Goal: Information Seeking & Learning: Learn about a topic

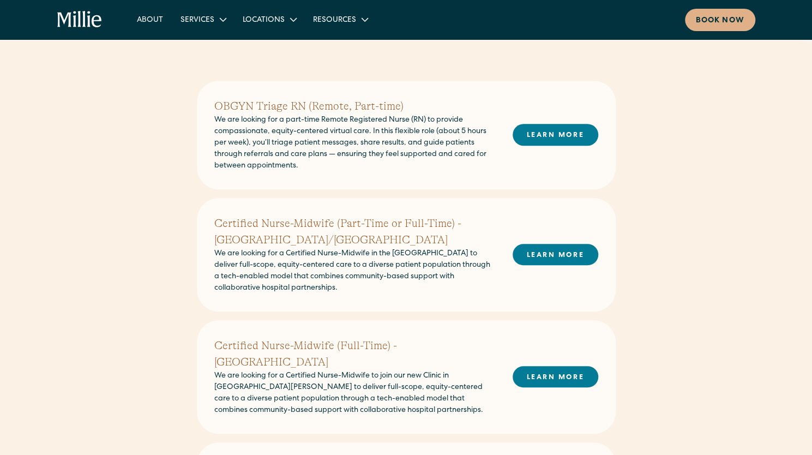
scroll to position [243, 0]
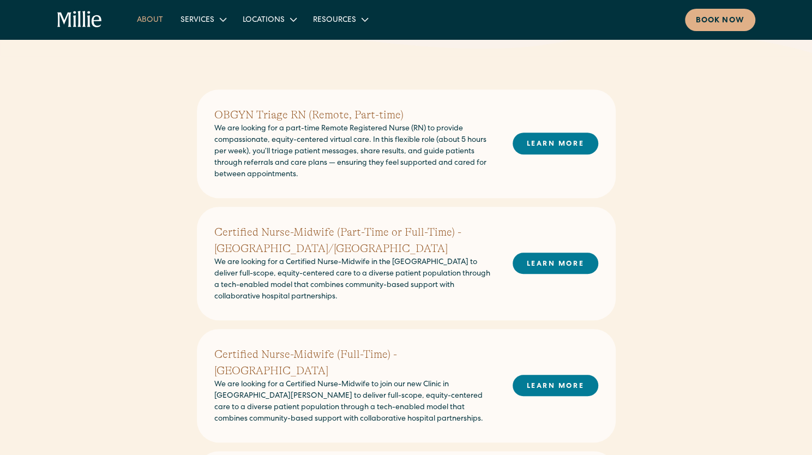
click at [146, 19] on link "About" at bounding box center [150, 19] width 44 height 18
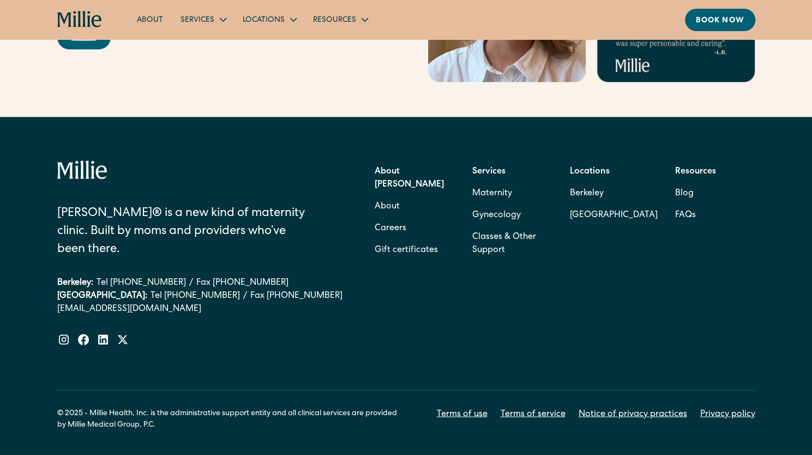
scroll to position [3518, 0]
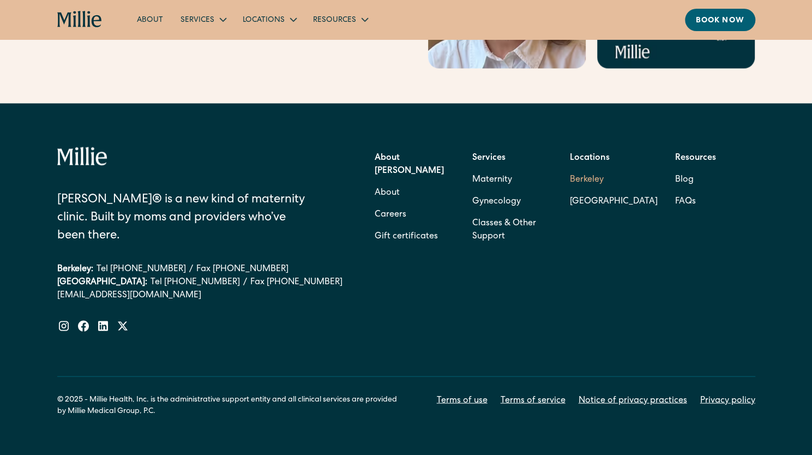
click at [586, 168] on link "Berkeley" at bounding box center [614, 179] width 88 height 22
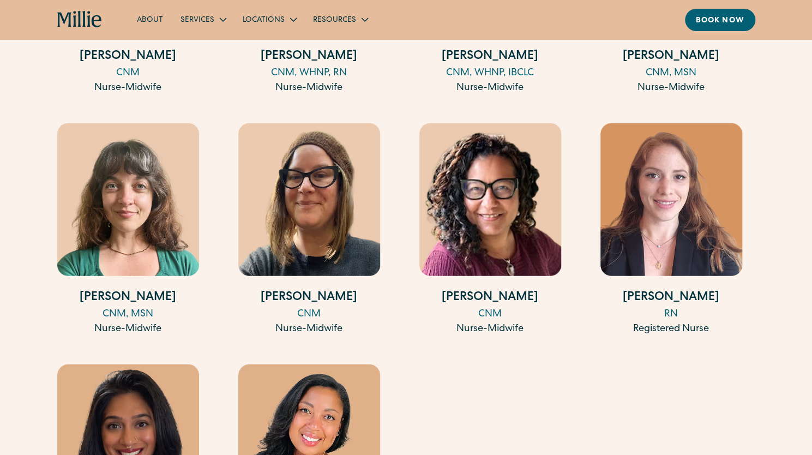
scroll to position [1494, 0]
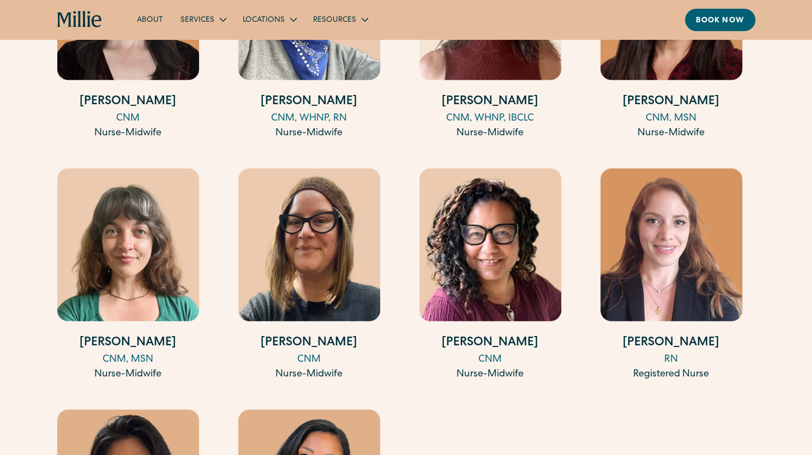
click at [654, 335] on h4 "Elizabeth Englund" at bounding box center [671, 343] width 142 height 18
click at [502, 243] on img at bounding box center [490, 244] width 142 height 153
click at [297, 276] on img at bounding box center [309, 244] width 142 height 153
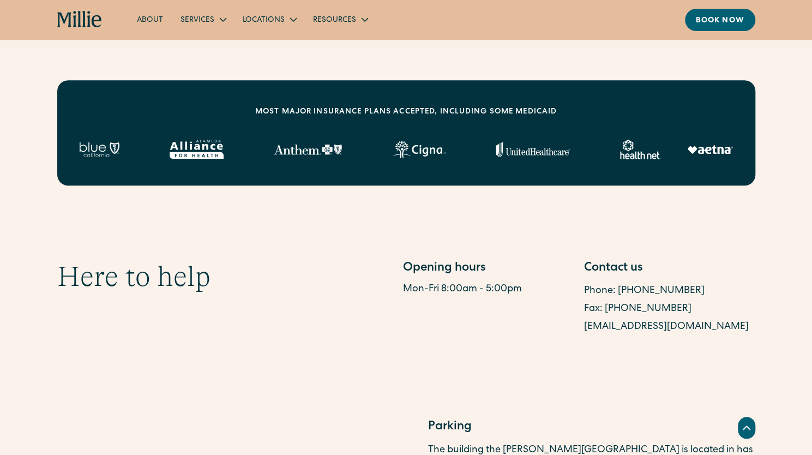
scroll to position [0, 0]
